Goal: Information Seeking & Learning: Learn about a topic

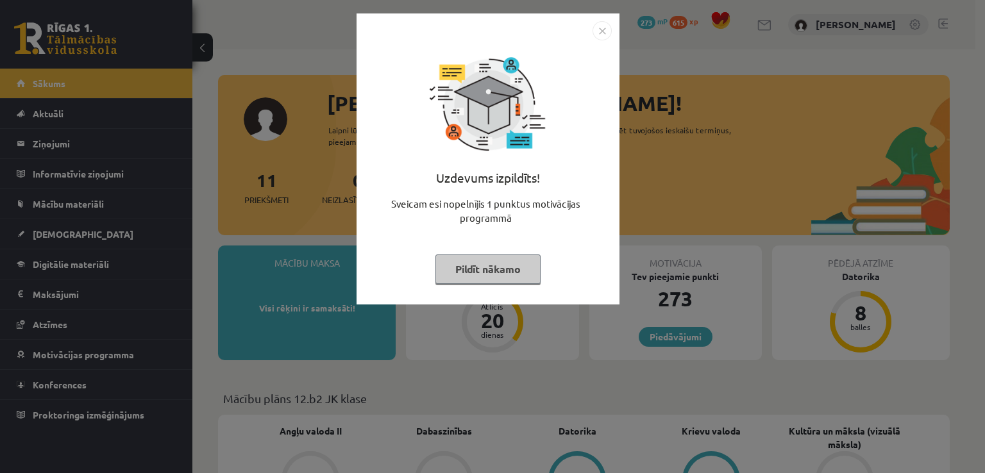
click at [508, 270] on button "Pildīt nākamo" at bounding box center [488, 270] width 105 height 30
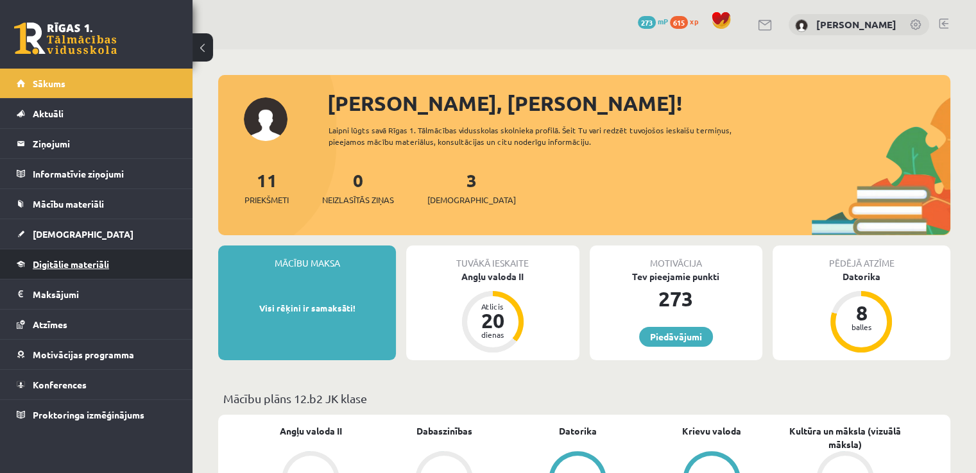
click at [105, 255] on link "Digitālie materiāli" at bounding box center [97, 265] width 160 height 30
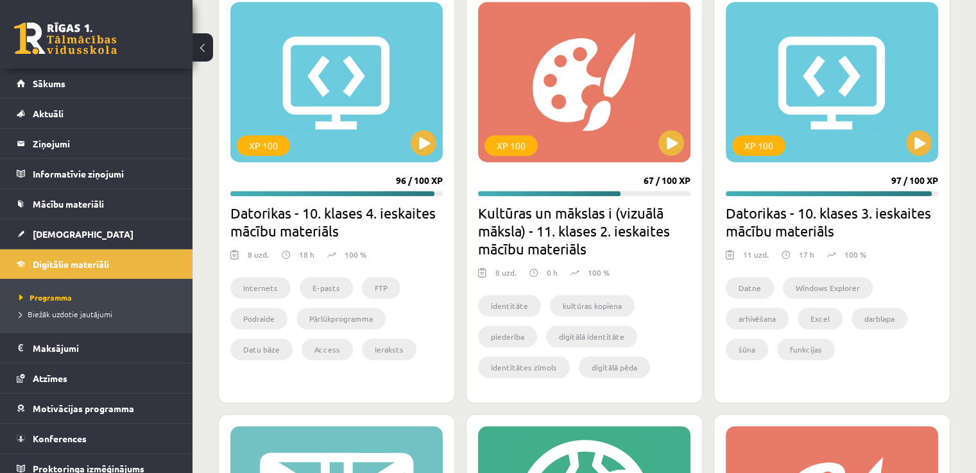
scroll to position [865, 0]
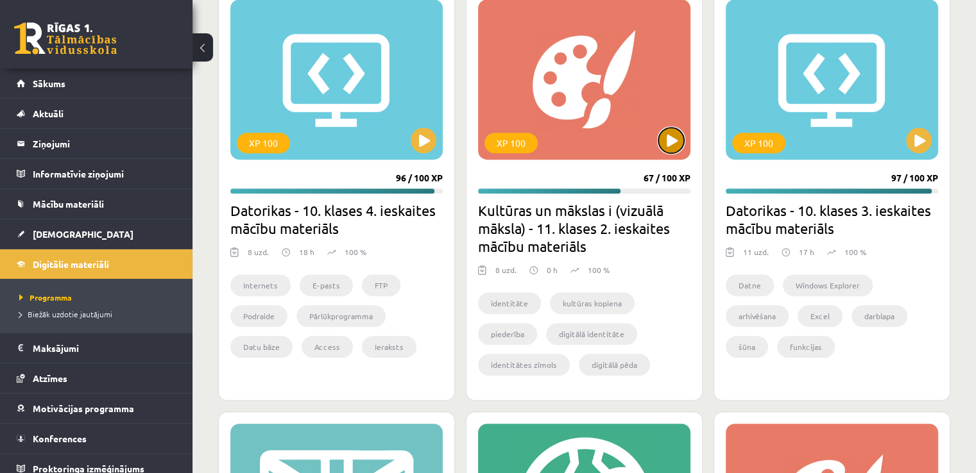
click at [676, 139] on button at bounding box center [671, 141] width 26 height 26
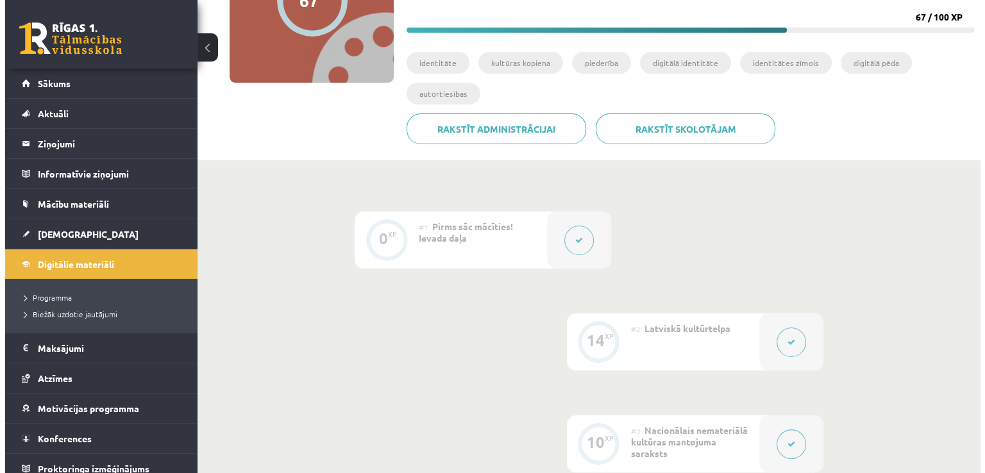
scroll to position [185, 0]
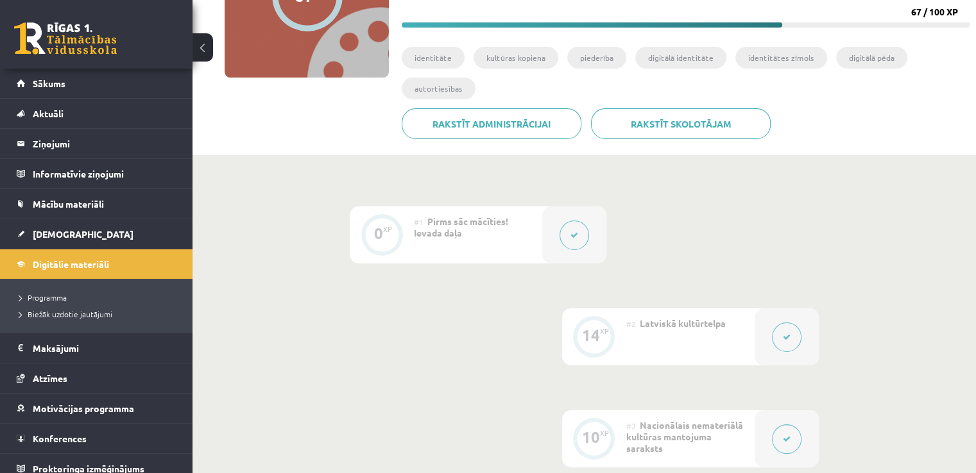
click at [786, 341] on icon at bounding box center [787, 338] width 8 height 8
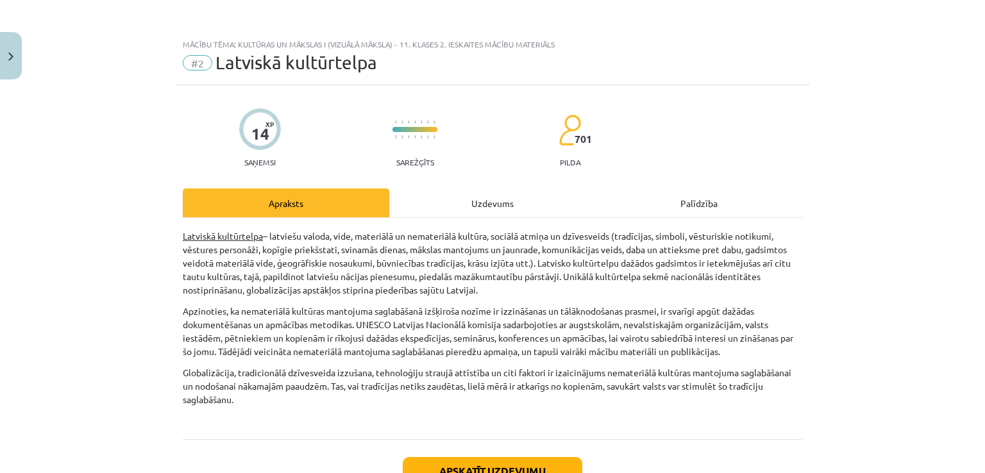
click at [531, 204] on div "Uzdevums" at bounding box center [492, 203] width 207 height 29
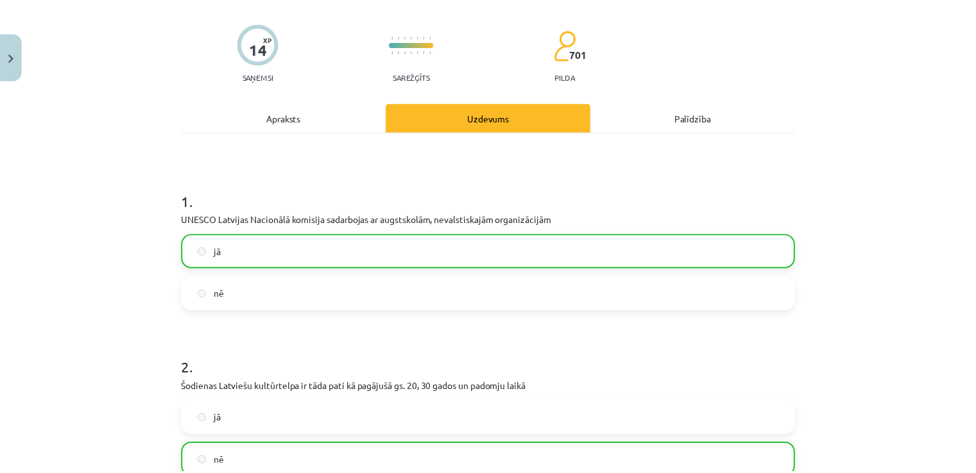
scroll to position [0, 0]
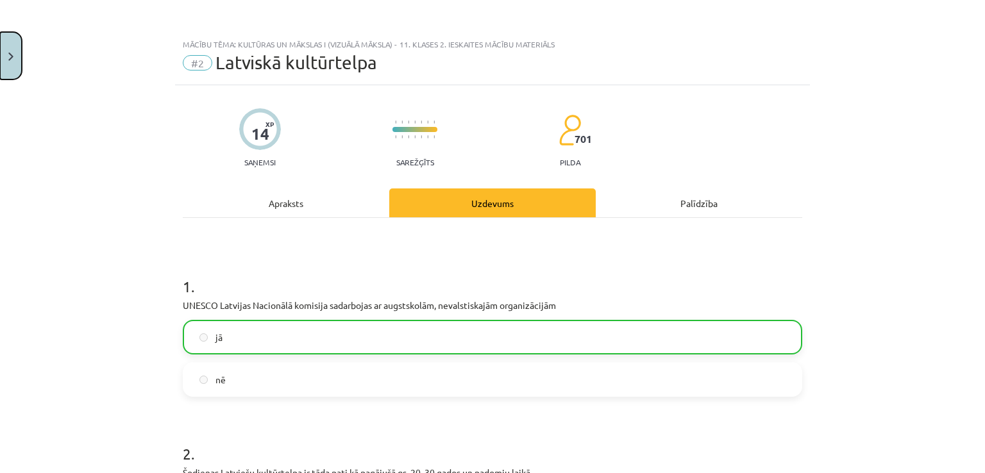
click at [2, 58] on button "Close" at bounding box center [11, 55] width 22 height 47
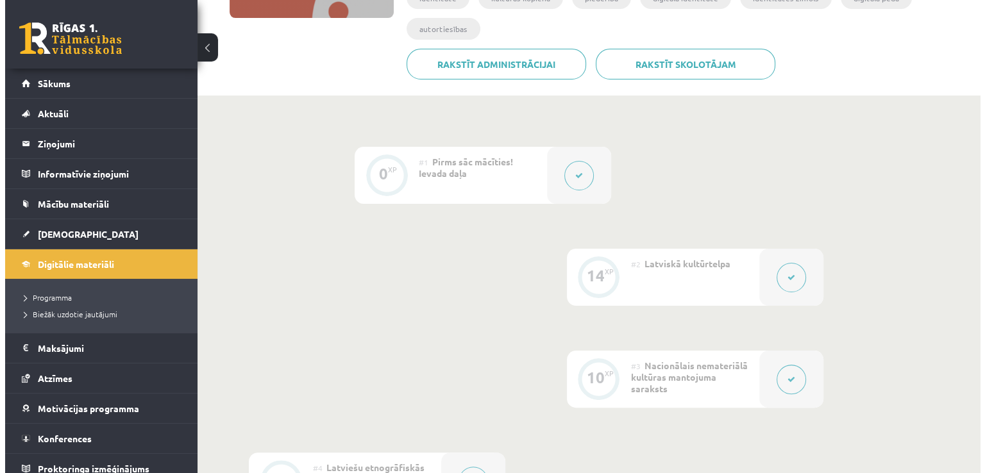
scroll to position [262, 0]
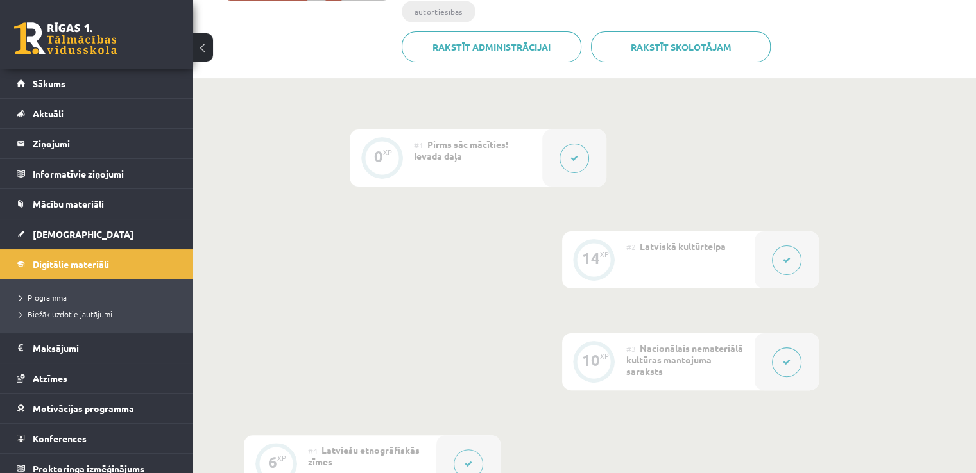
click at [779, 370] on button at bounding box center [787, 363] width 30 height 30
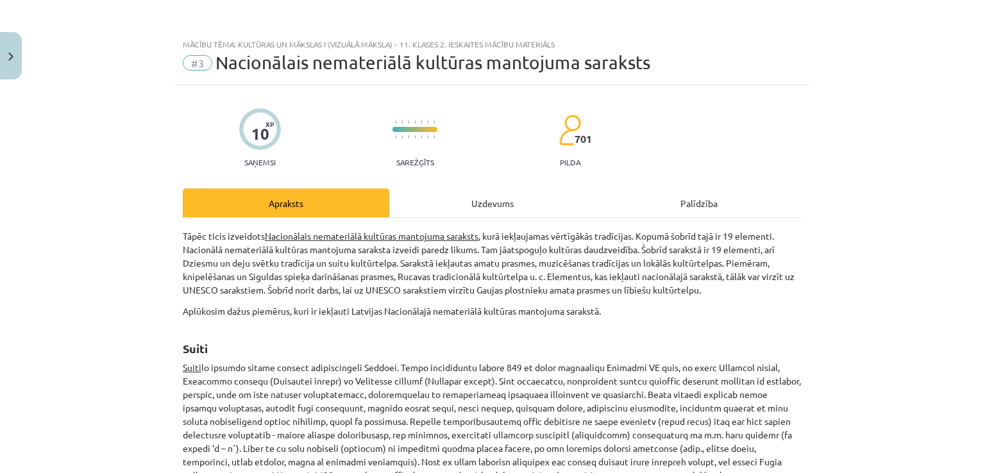
click at [493, 200] on div "Uzdevums" at bounding box center [492, 203] width 207 height 29
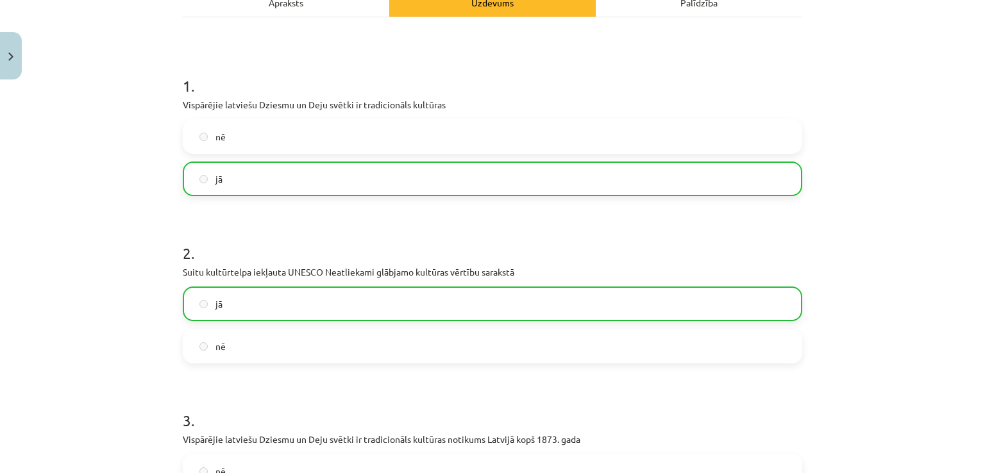
scroll to position [196, 0]
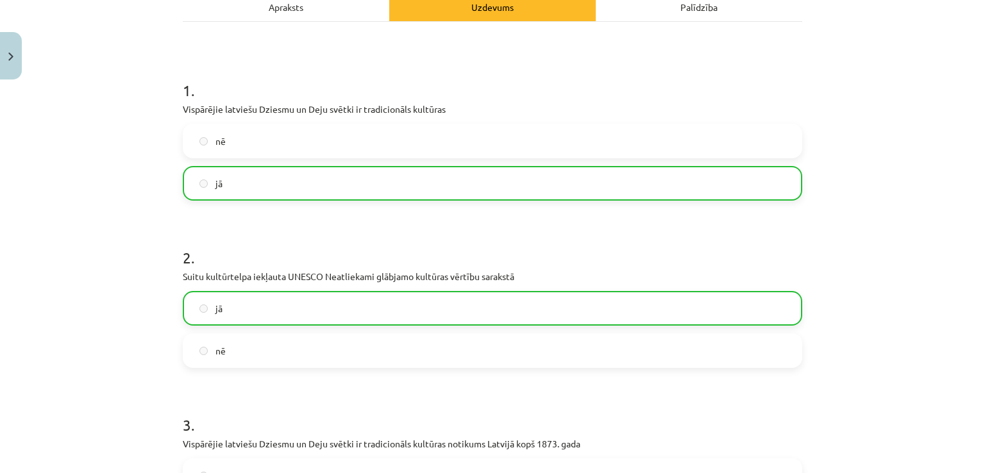
click at [970, 123] on div "Mācību tēma: Kultūras un mākslas i (vizuālā māksla) - 11. klases 2. ieskaites m…" at bounding box center [492, 236] width 985 height 473
drag, startPoint x: 970, startPoint y: 123, endPoint x: 970, endPoint y: 137, distance: 14.8
click at [970, 137] on div "Mācību tēma: Kultūras un mākslas i (vizuālā māksla) - 11. klases 2. ieskaites m…" at bounding box center [492, 236] width 985 height 473
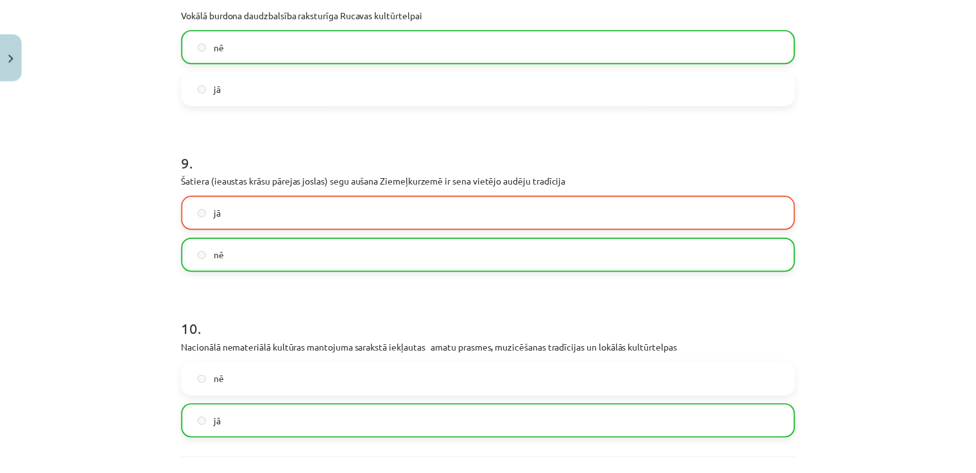
scroll to position [1504, 0]
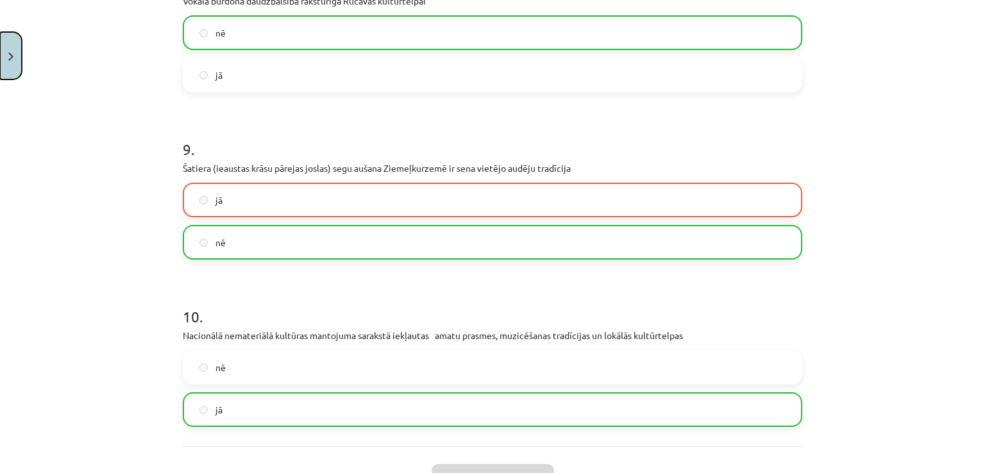
click at [18, 52] on button "Close" at bounding box center [11, 55] width 22 height 47
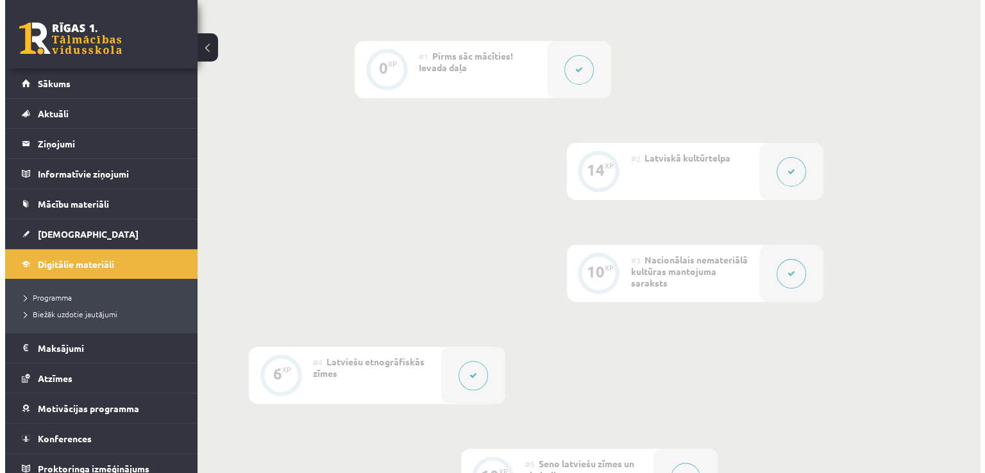
scroll to position [359, 0]
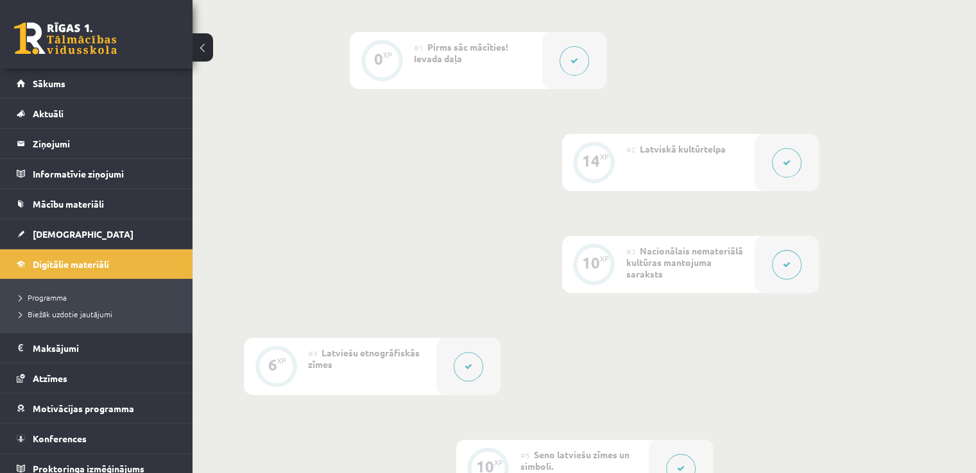
click at [464, 355] on button at bounding box center [469, 367] width 30 height 30
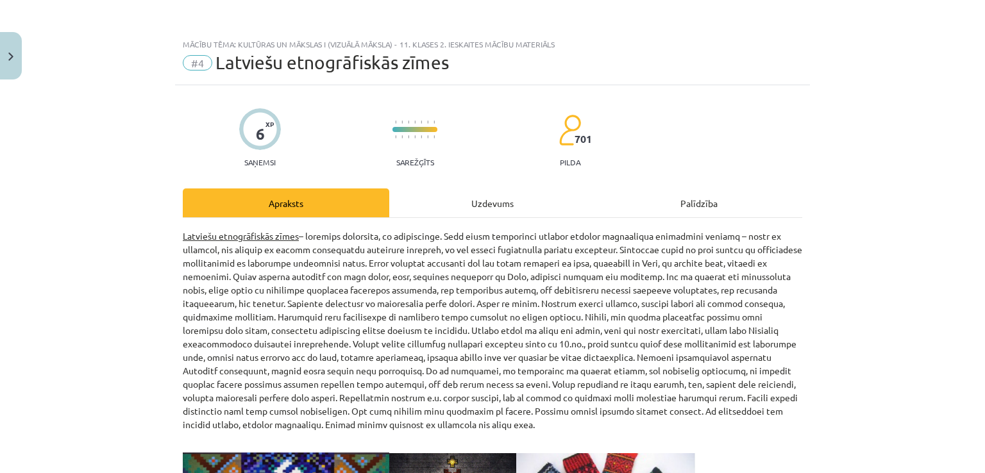
click at [466, 206] on div "Uzdevums" at bounding box center [492, 203] width 207 height 29
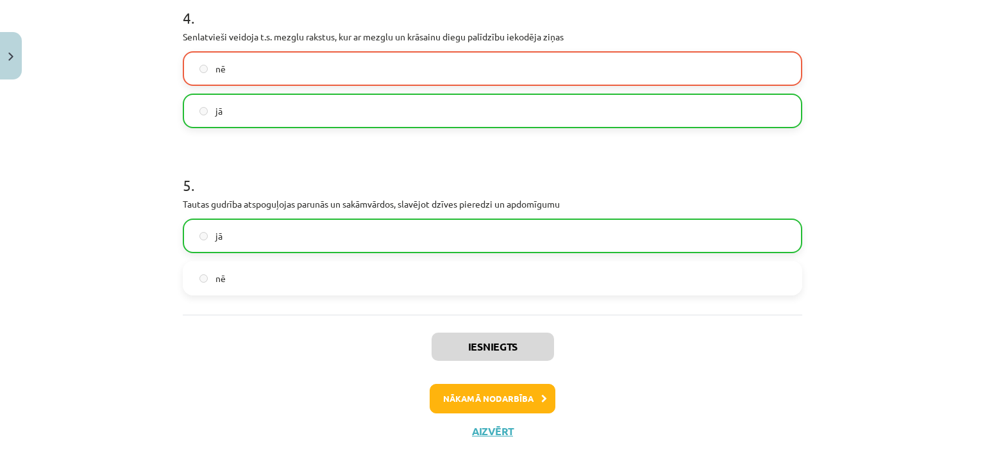
scroll to position [772, 0]
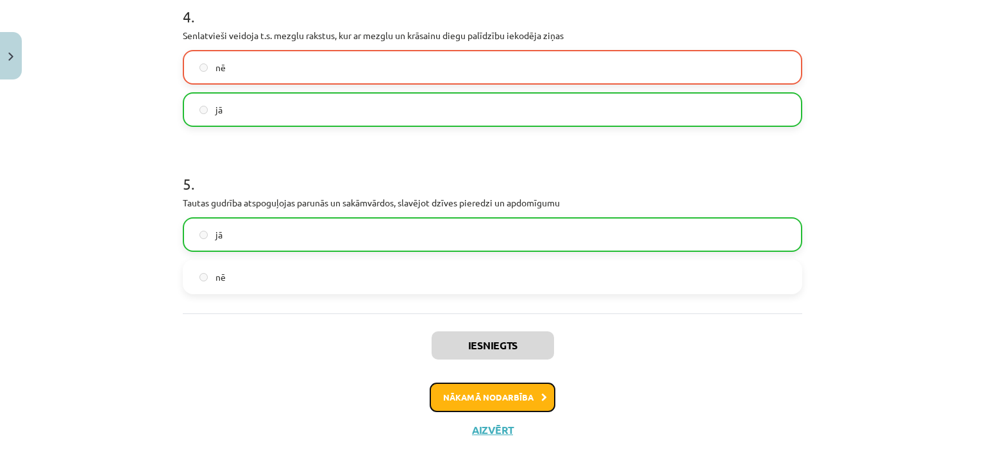
click at [536, 401] on button "Nākamā nodarbība" at bounding box center [493, 398] width 126 height 30
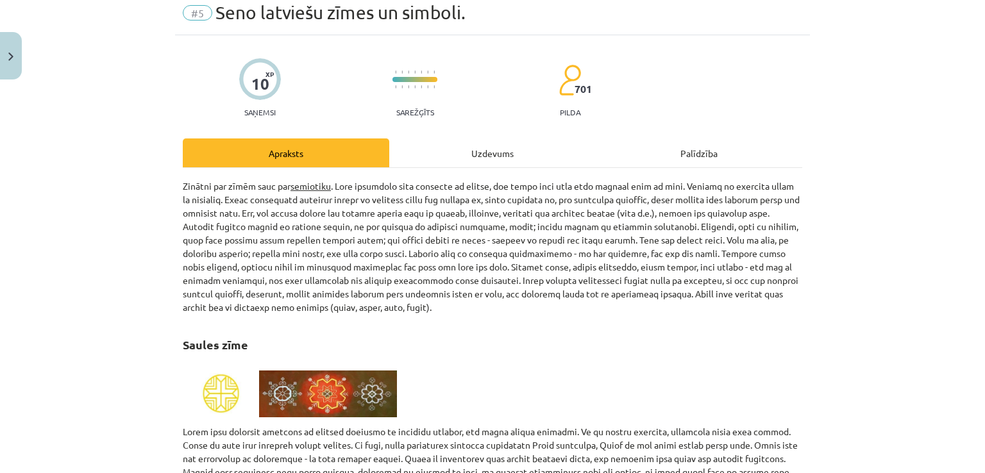
scroll to position [32, 0]
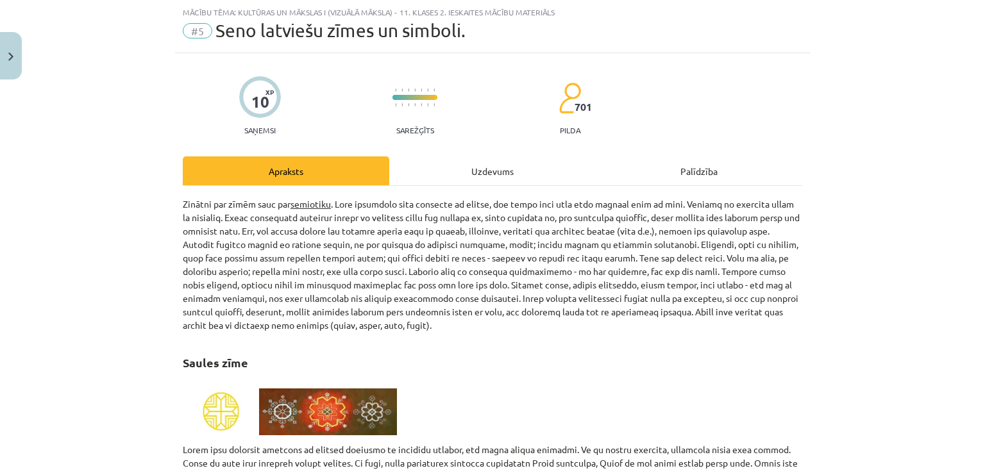
click at [493, 180] on div "Uzdevums" at bounding box center [492, 171] width 207 height 29
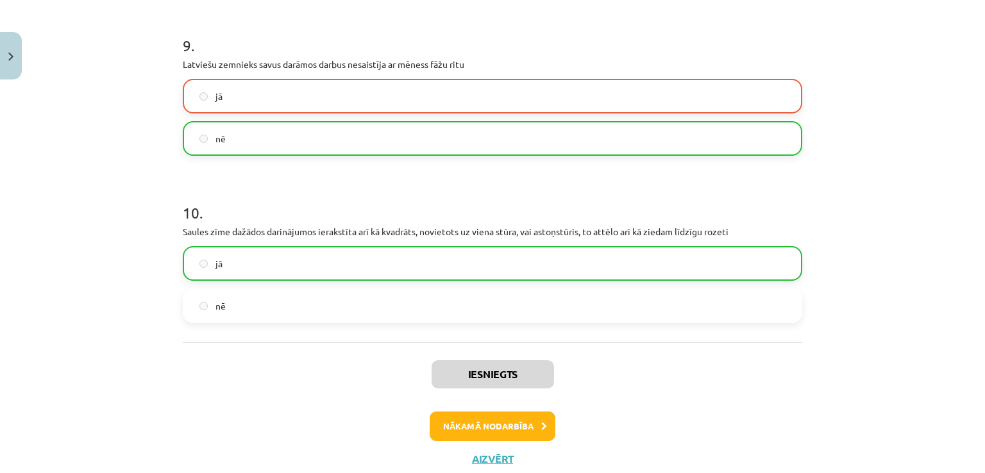
scroll to position [1619, 0]
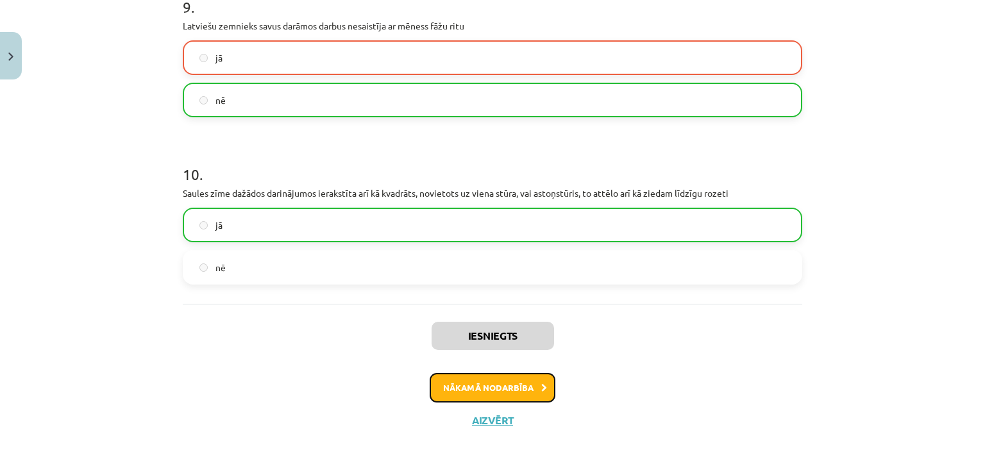
click at [541, 391] on icon at bounding box center [544, 388] width 6 height 8
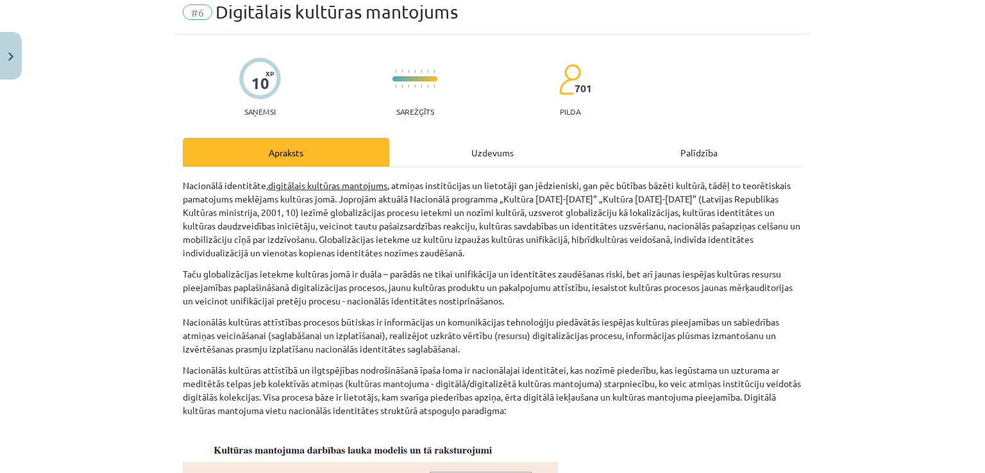
scroll to position [32, 0]
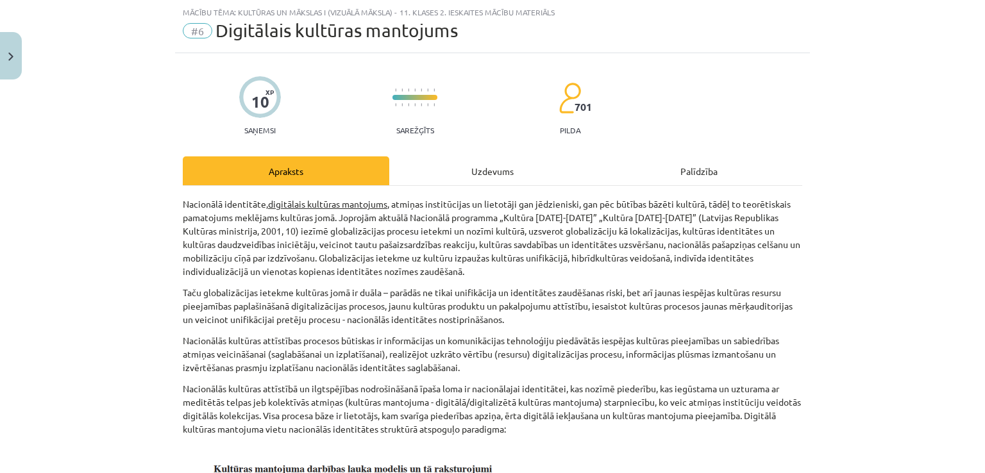
click at [492, 175] on div "Uzdevums" at bounding box center [492, 171] width 207 height 29
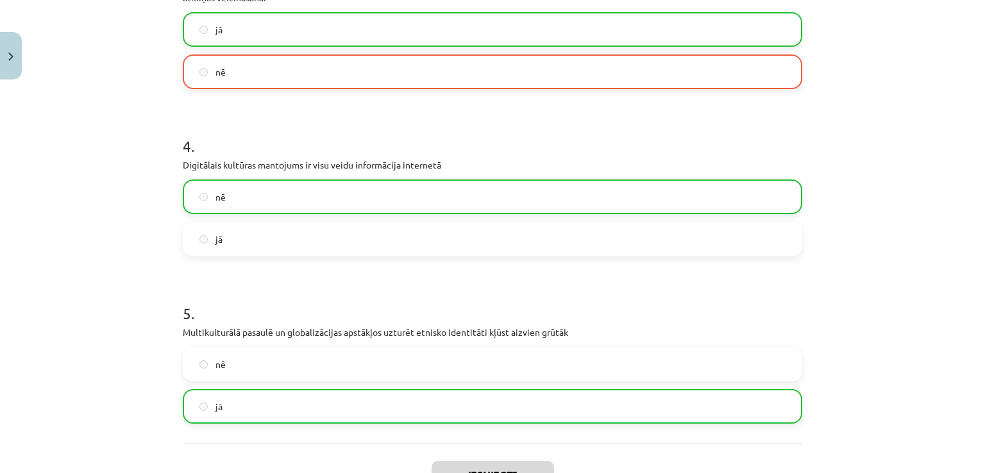
scroll to position [809, 0]
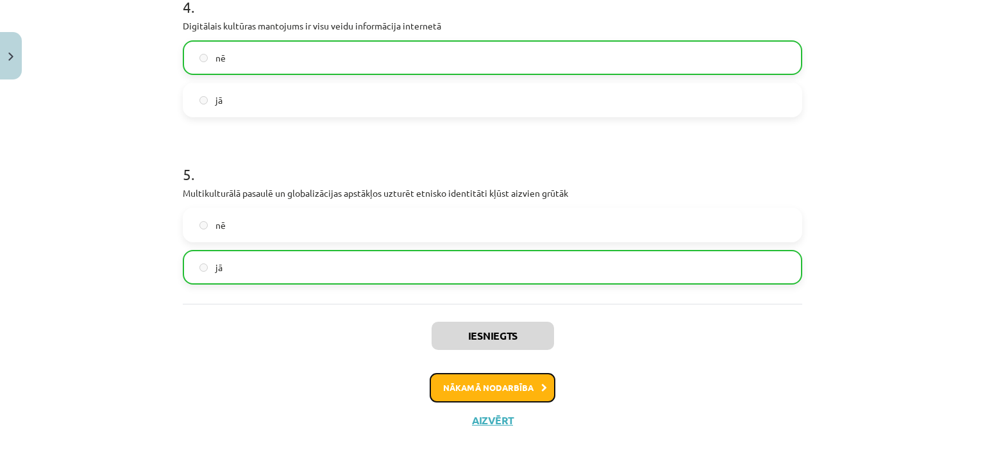
click at [526, 375] on button "Nākamā nodarbība" at bounding box center [493, 388] width 126 height 30
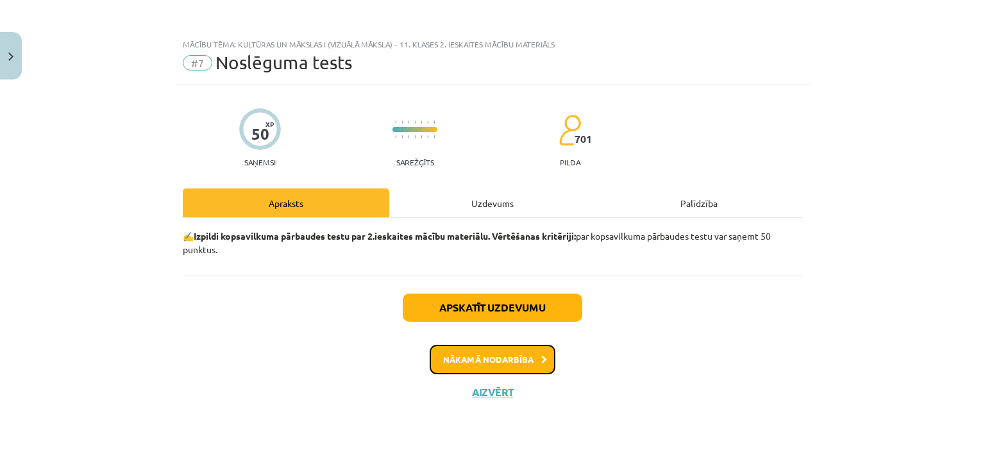
scroll to position [0, 0]
click at [500, 208] on div "Uzdevums" at bounding box center [492, 203] width 207 height 29
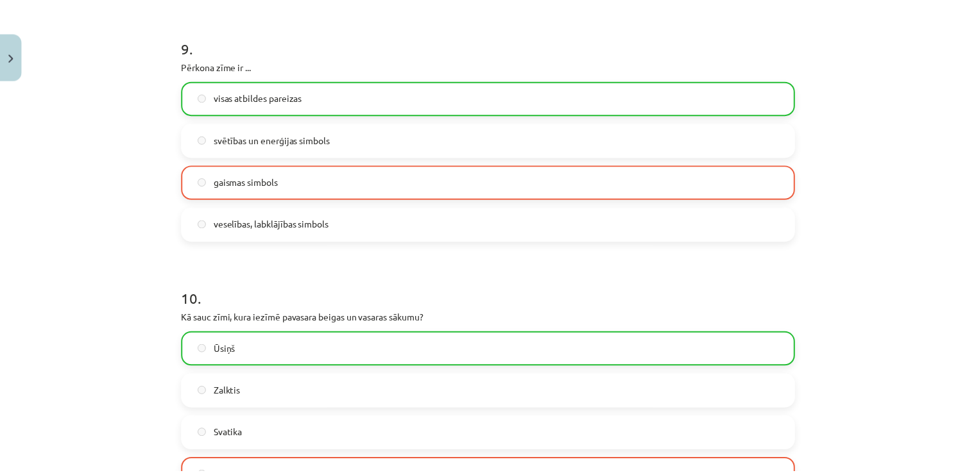
scroll to position [2441, 0]
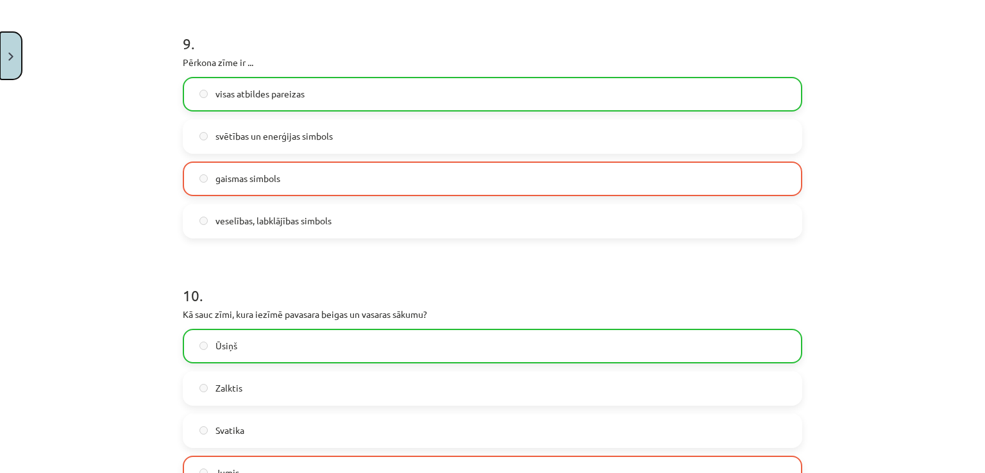
click at [0, 59] on button "Close" at bounding box center [11, 55] width 22 height 47
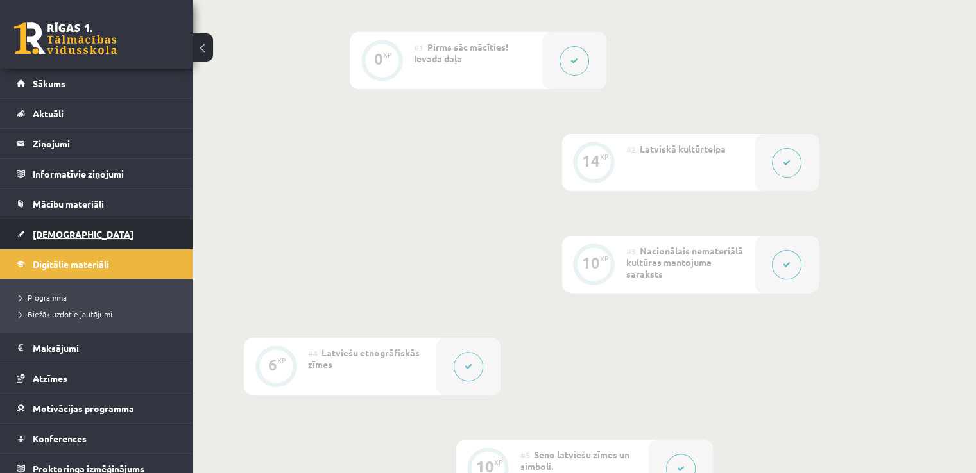
click at [71, 224] on link "[DEMOGRAPHIC_DATA]" at bounding box center [97, 234] width 160 height 30
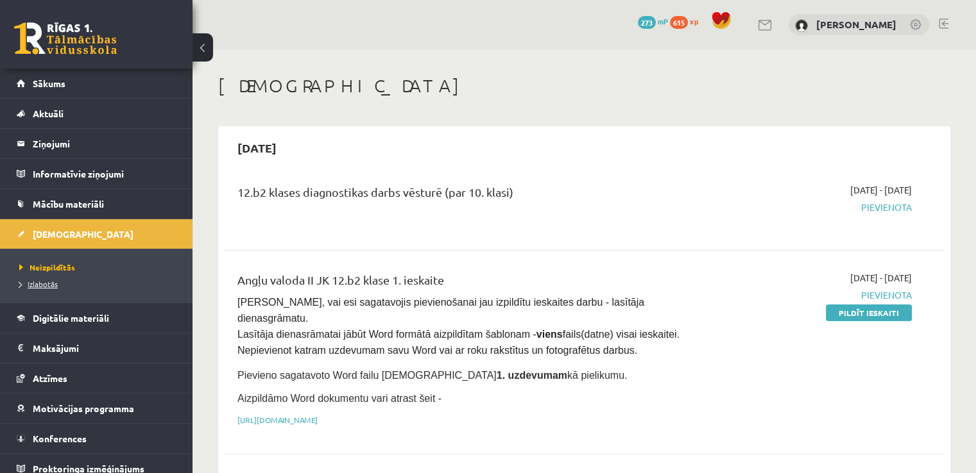
click at [52, 278] on link "Izlabotās" at bounding box center [99, 284] width 160 height 12
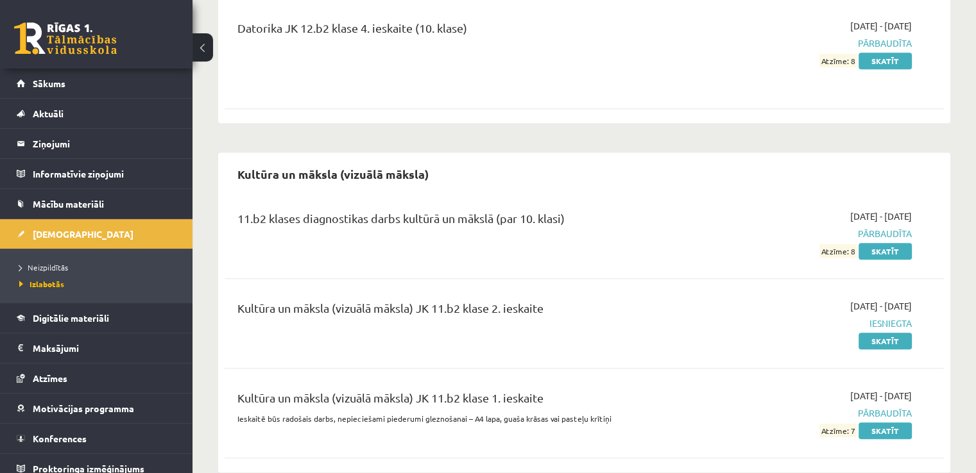
scroll to position [911, 0]
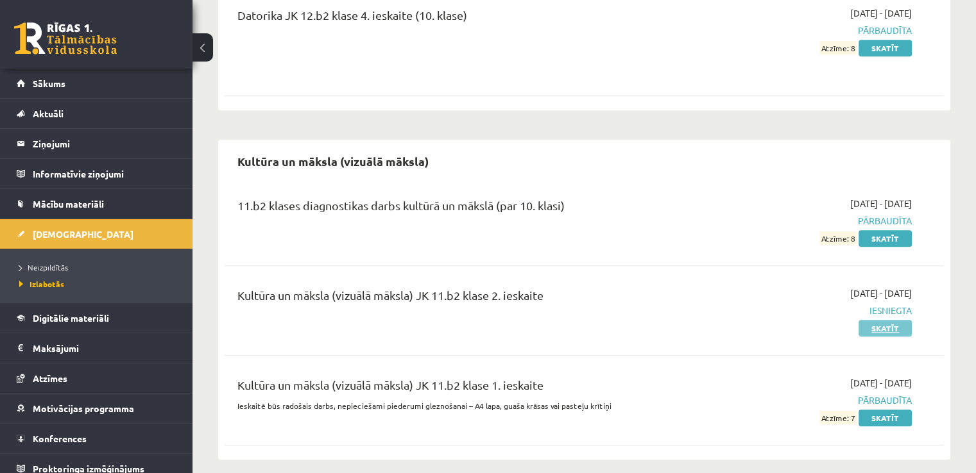
click at [878, 320] on link "Skatīt" at bounding box center [884, 328] width 53 height 17
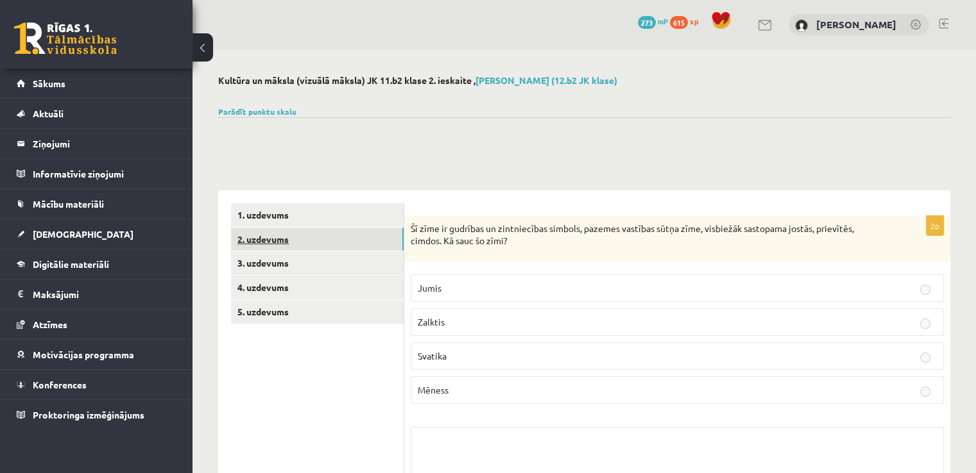
click at [330, 247] on link "2. uzdevums" at bounding box center [317, 240] width 173 height 24
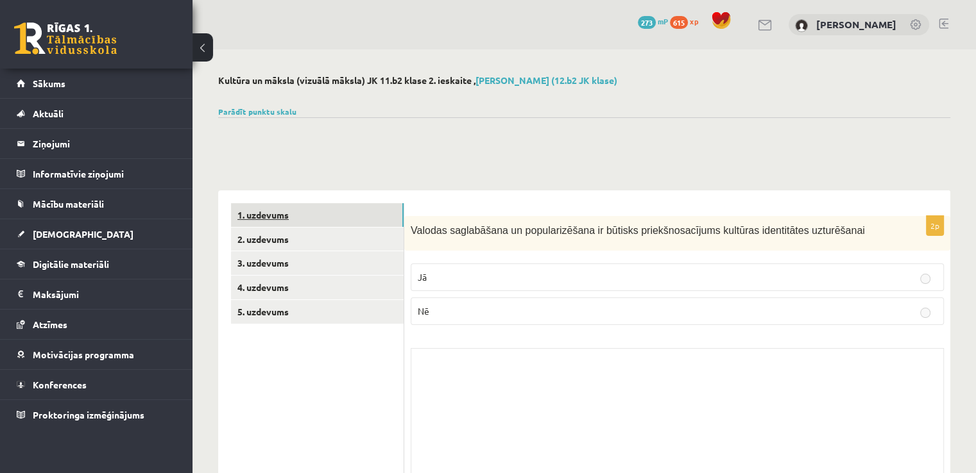
click at [334, 221] on link "1. uzdevums" at bounding box center [317, 215] width 173 height 24
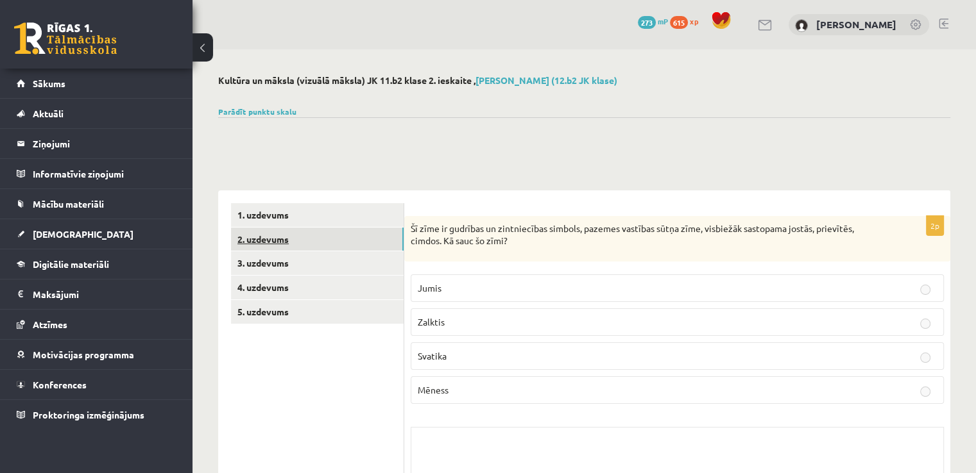
click at [339, 237] on link "2. uzdevums" at bounding box center [317, 240] width 173 height 24
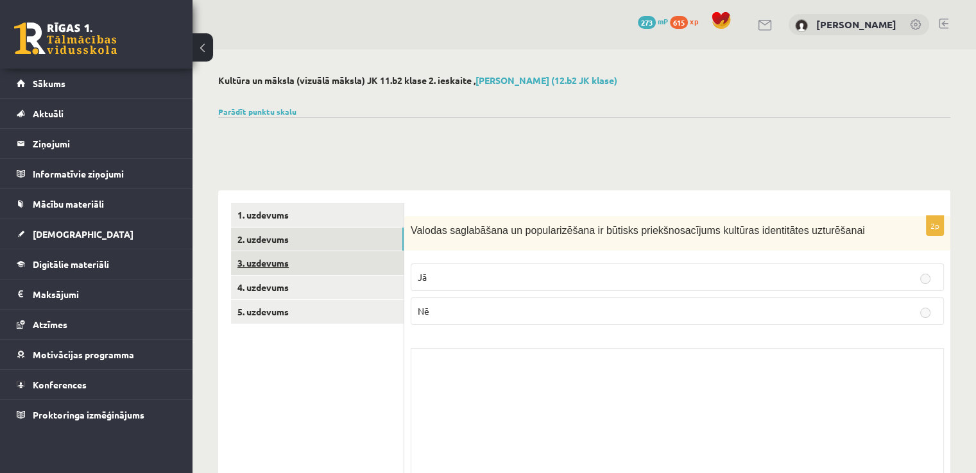
click at [318, 261] on link "3. uzdevums" at bounding box center [317, 263] width 173 height 24
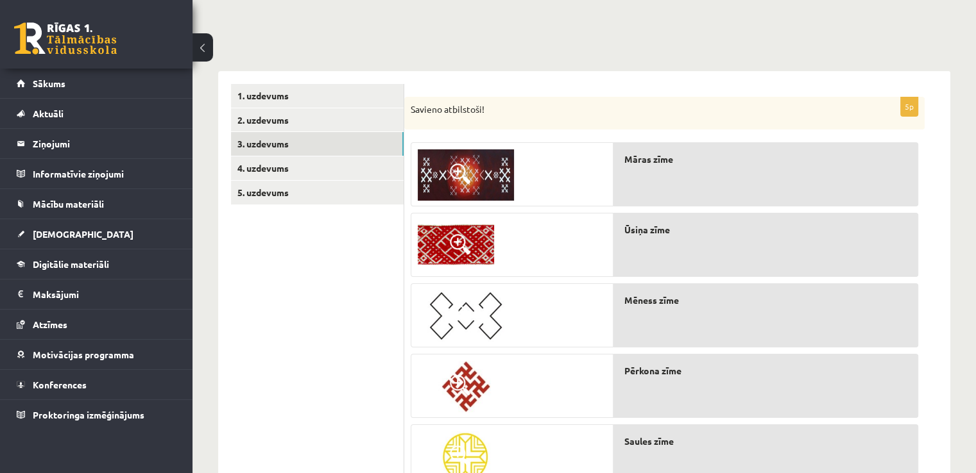
scroll to position [149, 0]
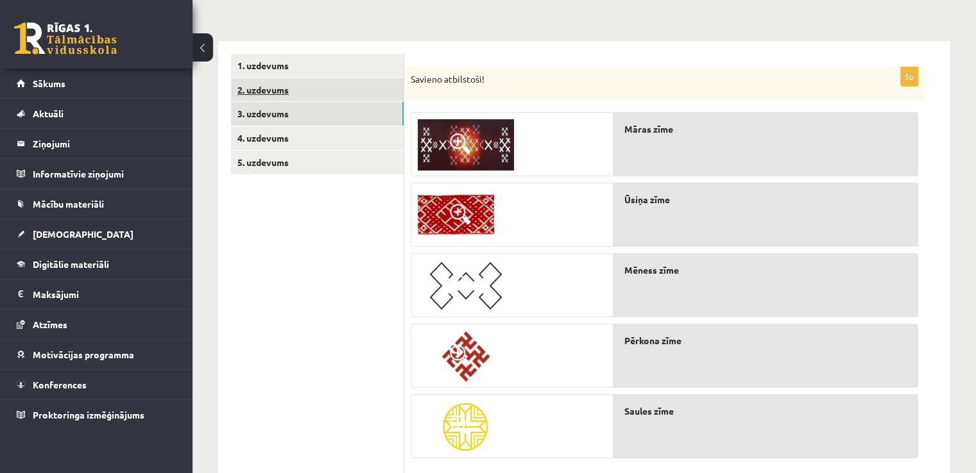
click at [292, 83] on link "2. uzdevums" at bounding box center [317, 90] width 173 height 24
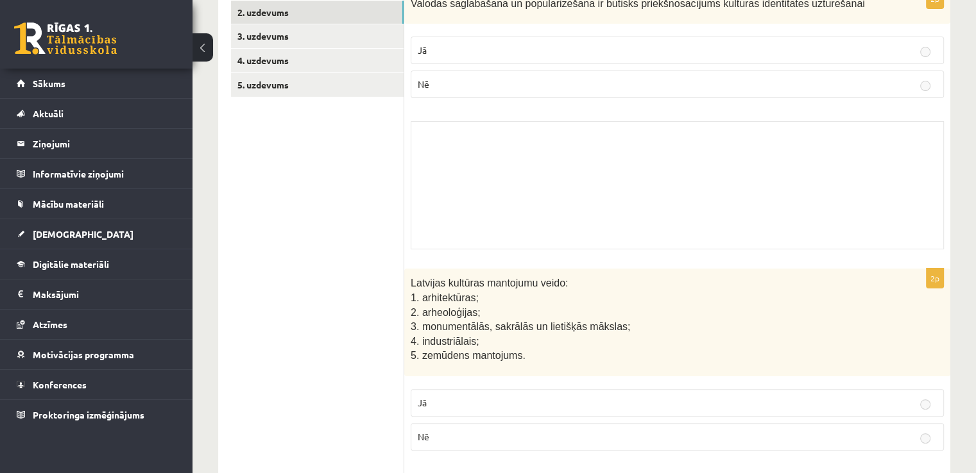
scroll to position [0, 0]
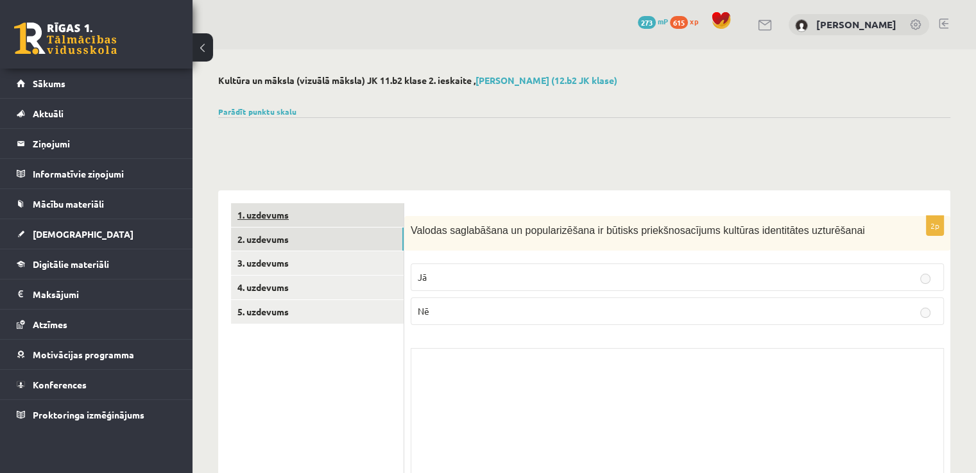
click at [290, 220] on link "1. uzdevums" at bounding box center [317, 215] width 173 height 24
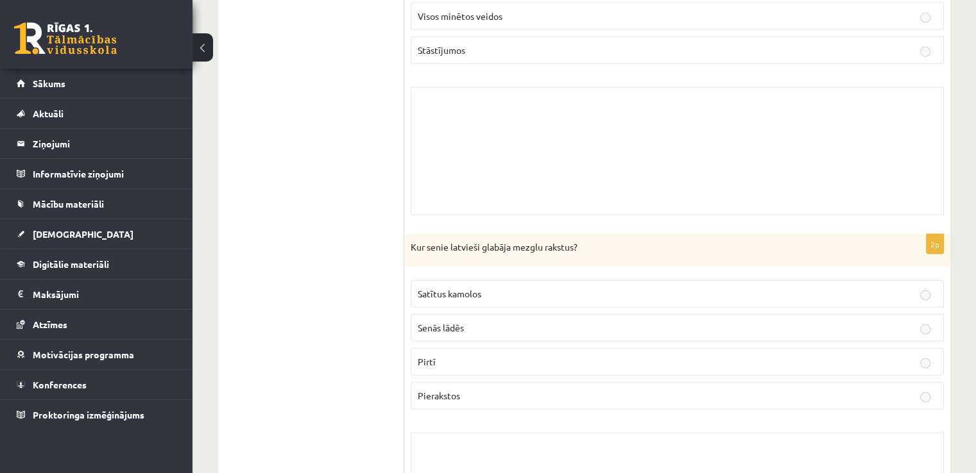
scroll to position [2558, 0]
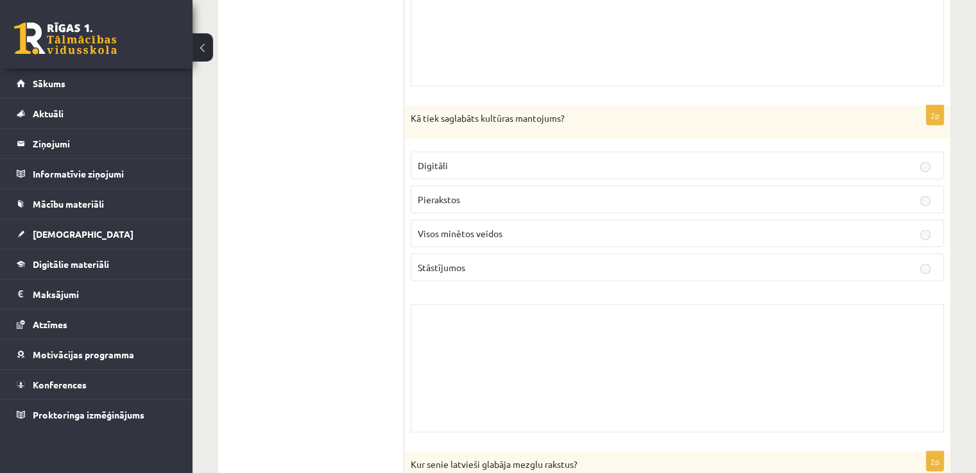
click at [347, 103] on ul "1. uzdevums 2. uzdevums 3. uzdevums 4. uzdevums 5. uzdevums" at bounding box center [317, 333] width 173 height 5376
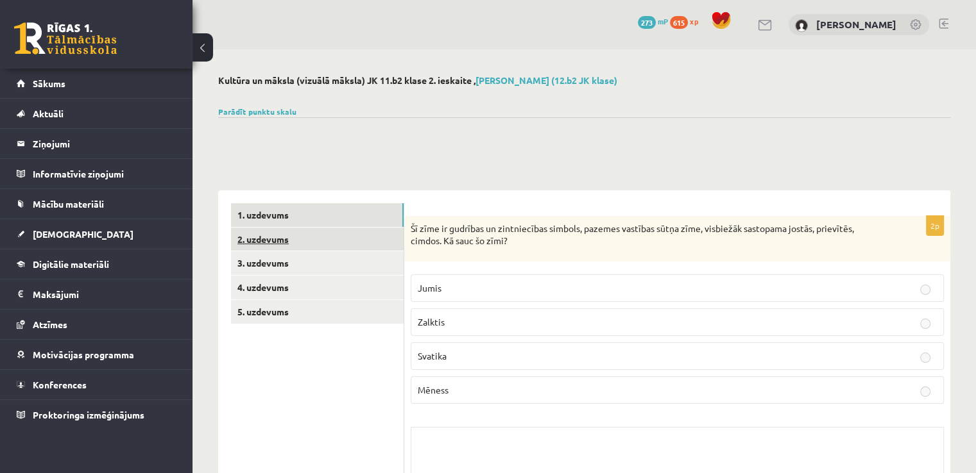
click at [280, 243] on link "2. uzdevums" at bounding box center [317, 240] width 173 height 24
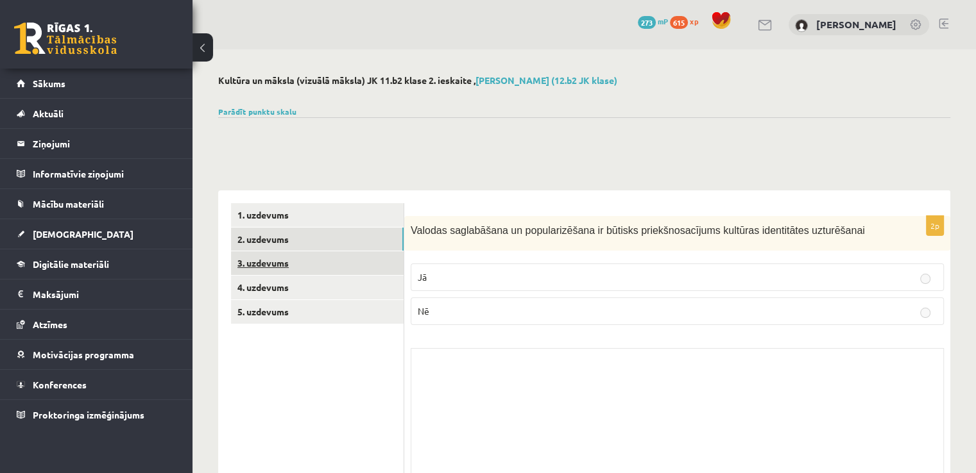
click at [277, 259] on link "3. uzdevums" at bounding box center [317, 263] width 173 height 24
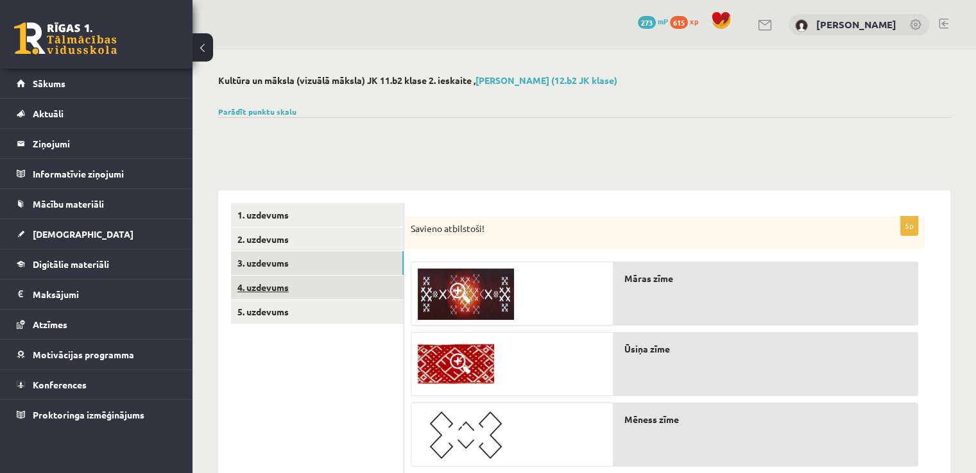
click at [272, 290] on link "4. uzdevums" at bounding box center [317, 288] width 173 height 24
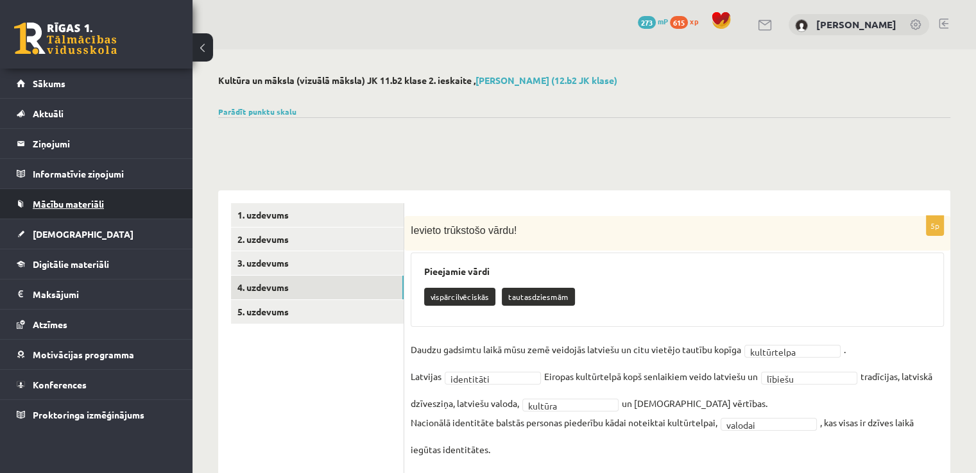
click at [54, 196] on link "Mācību materiāli" at bounding box center [97, 204] width 160 height 30
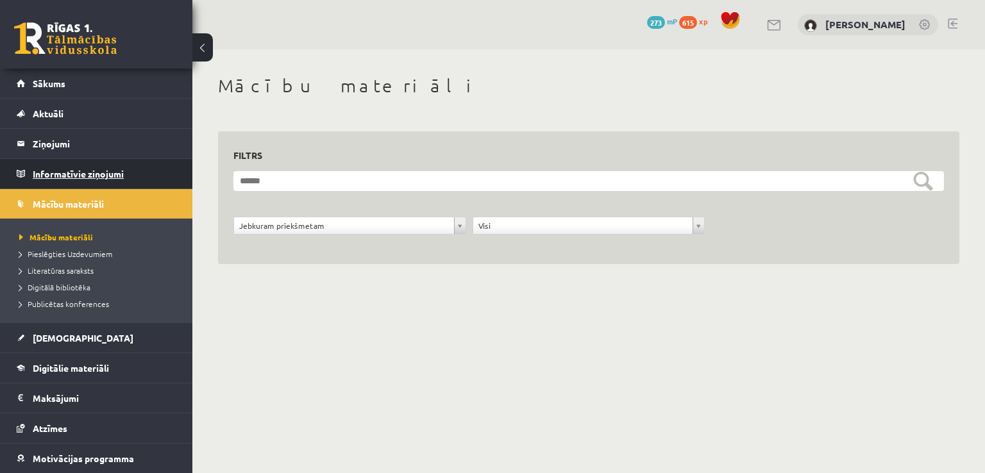
click at [76, 169] on legend "Informatīvie ziņojumi 0" at bounding box center [105, 174] width 144 height 30
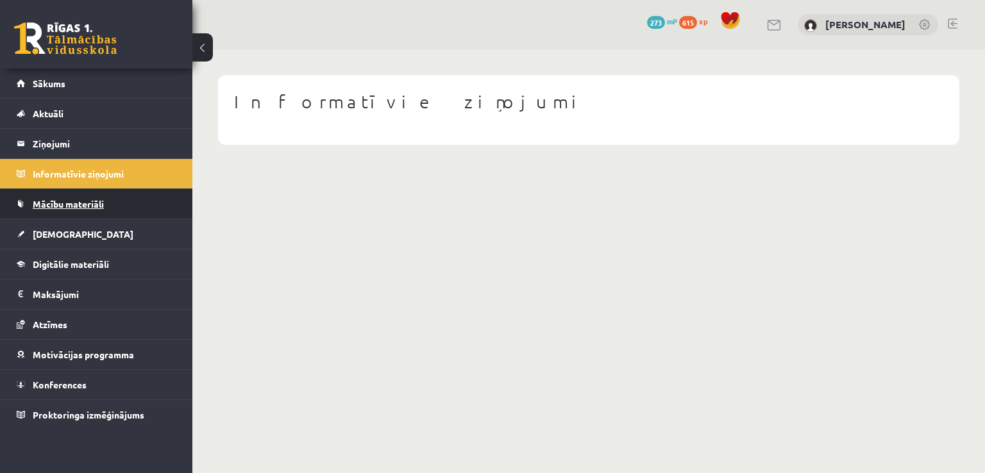
click at [83, 208] on link "Mācību materiāli" at bounding box center [97, 204] width 160 height 30
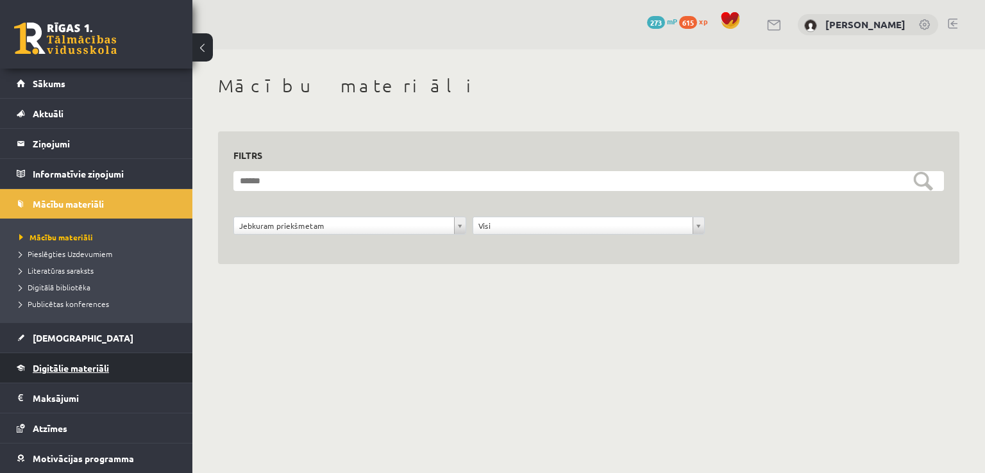
click at [89, 360] on link "Digitālie materiāli" at bounding box center [97, 368] width 160 height 30
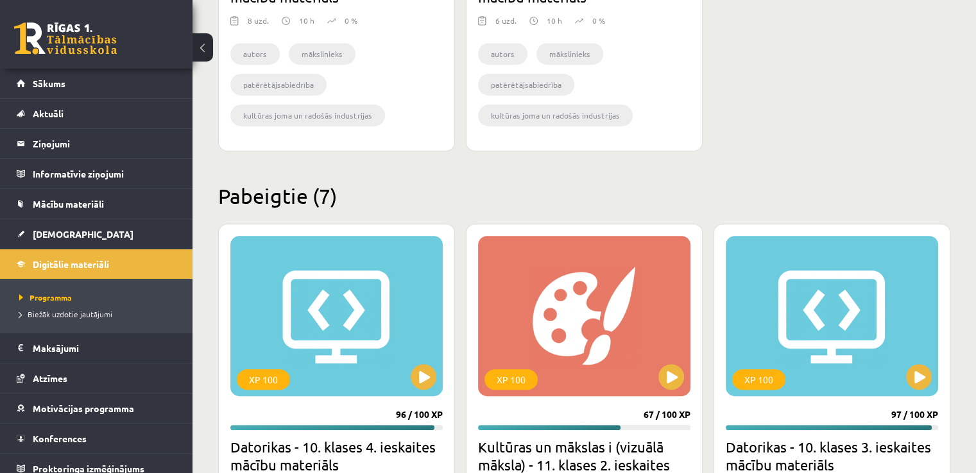
scroll to position [748, 0]
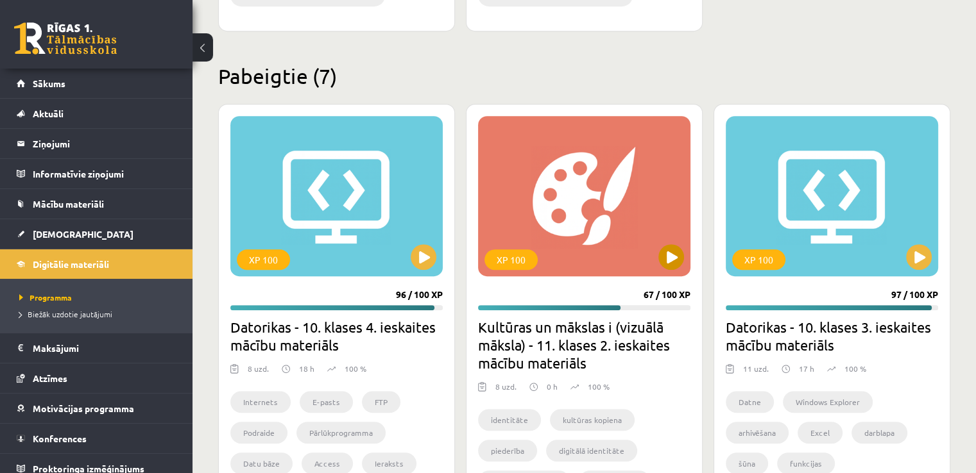
click at [547, 228] on div "XP 100" at bounding box center [584, 196] width 212 height 160
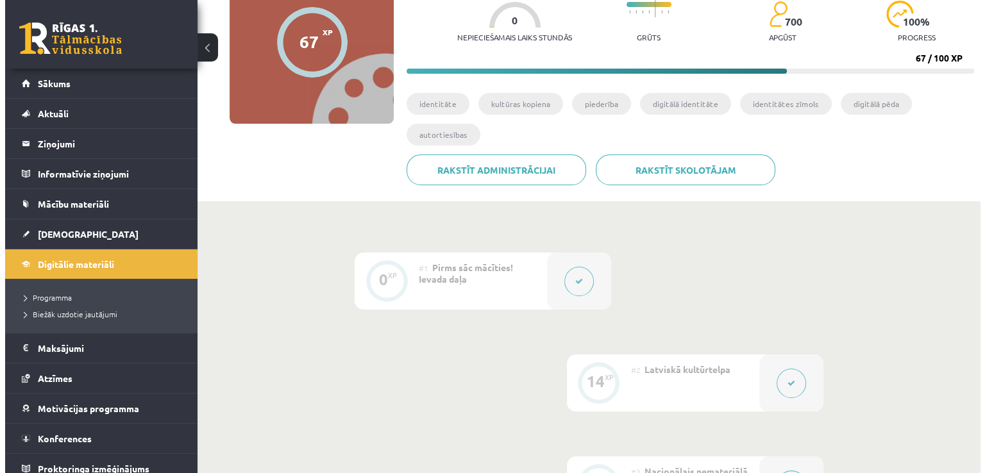
scroll to position [149, 0]
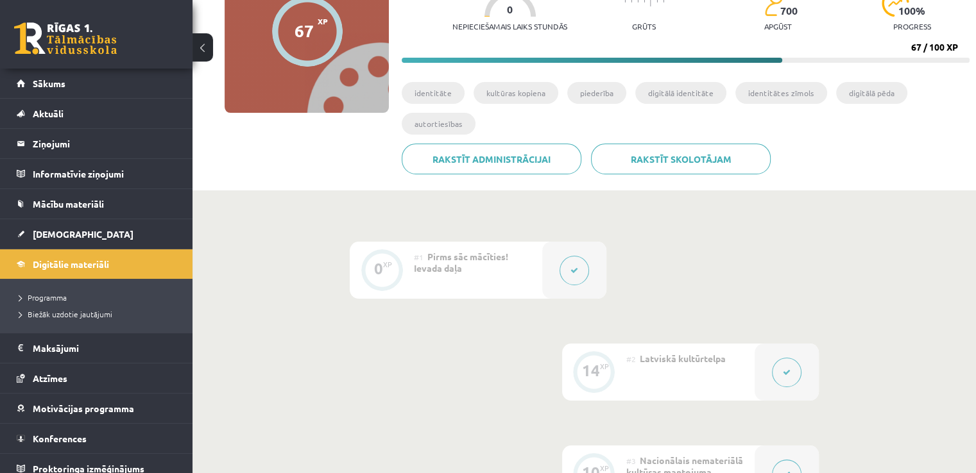
click at [575, 270] on icon at bounding box center [574, 271] width 8 height 8
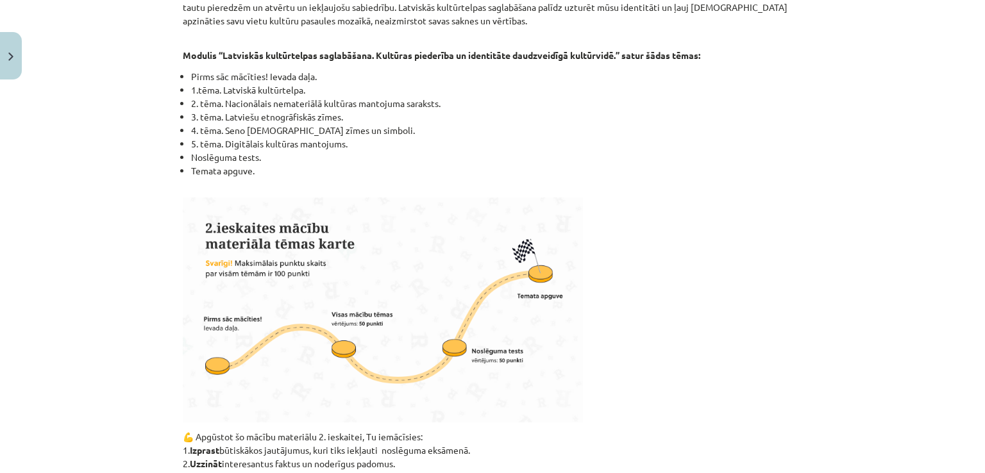
scroll to position [0, 0]
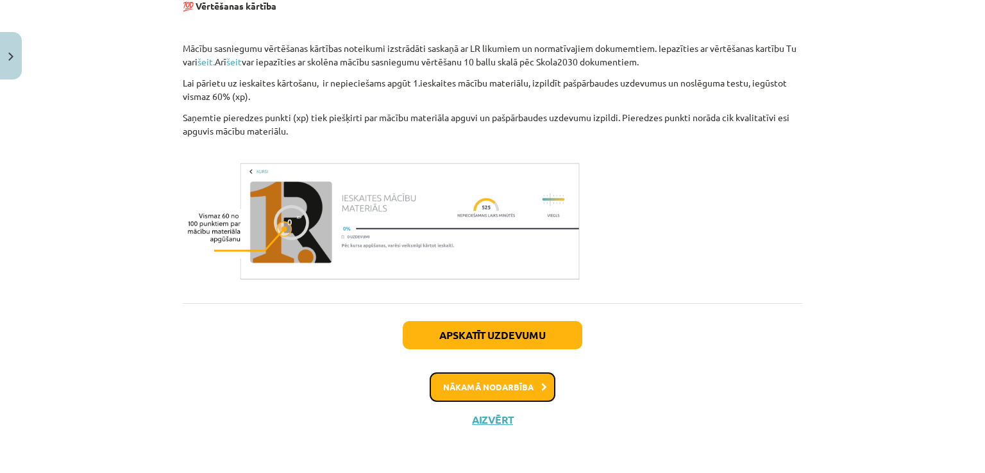
click at [491, 381] on button "Nākamā nodarbība" at bounding box center [493, 388] width 126 height 30
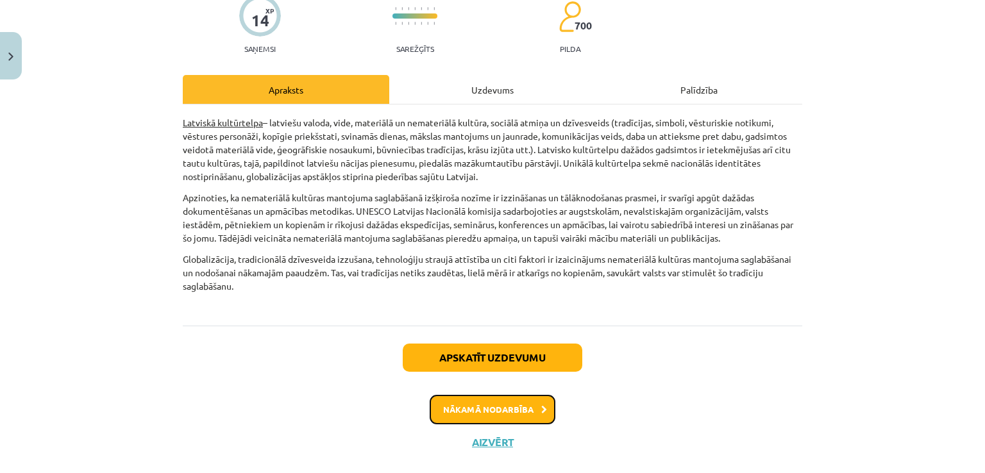
scroll to position [136, 0]
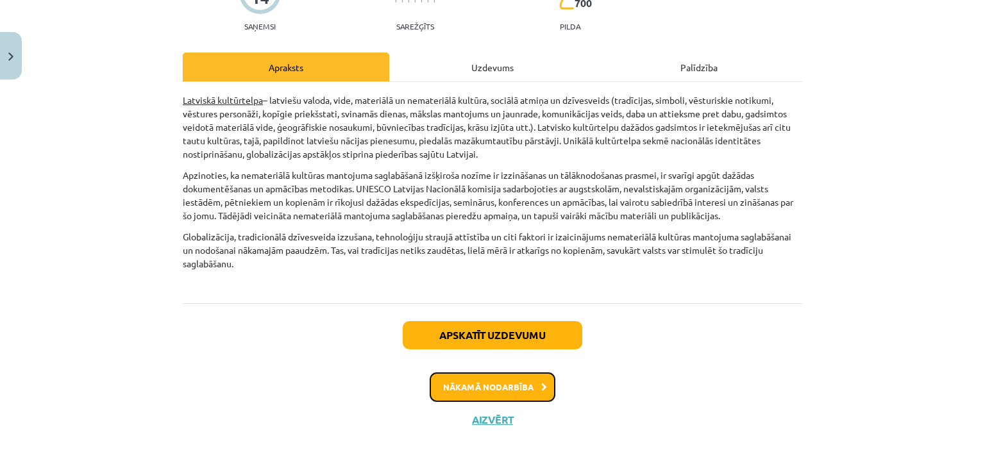
click at [480, 387] on button "Nākamā nodarbība" at bounding box center [493, 388] width 126 height 30
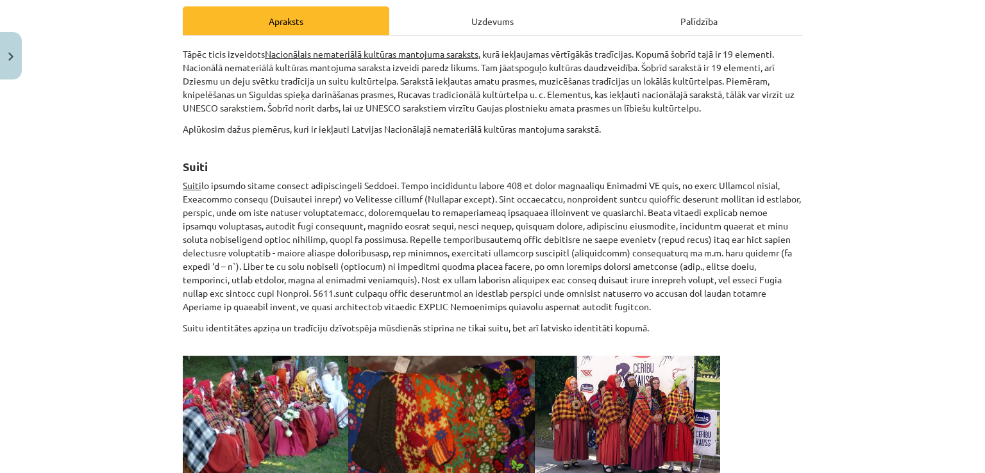
scroll to position [0, 0]
